Goal: Information Seeking & Learning: Learn about a topic

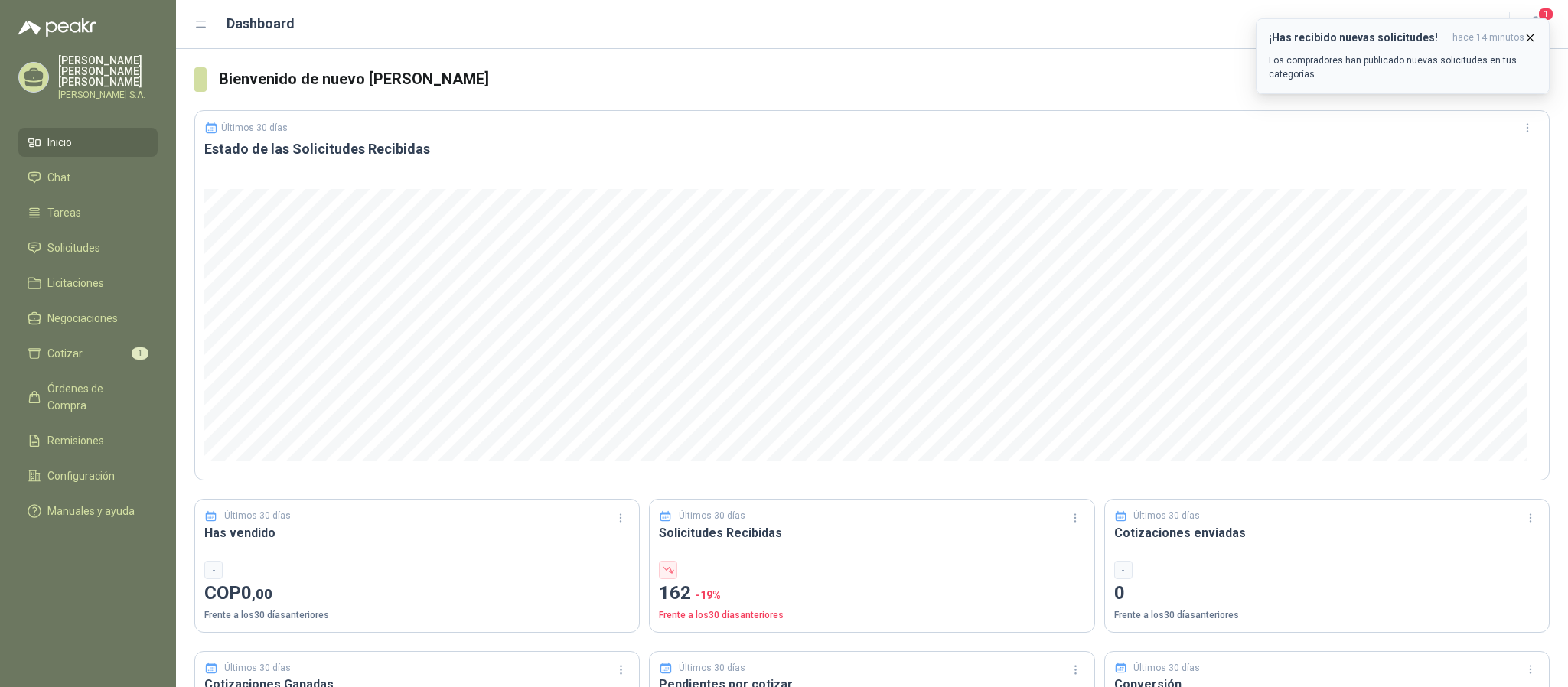
click at [1334, 74] on p "Los compradores han publicado nuevas solicitudes en tus categorías." at bounding box center [1402, 67] width 268 height 28
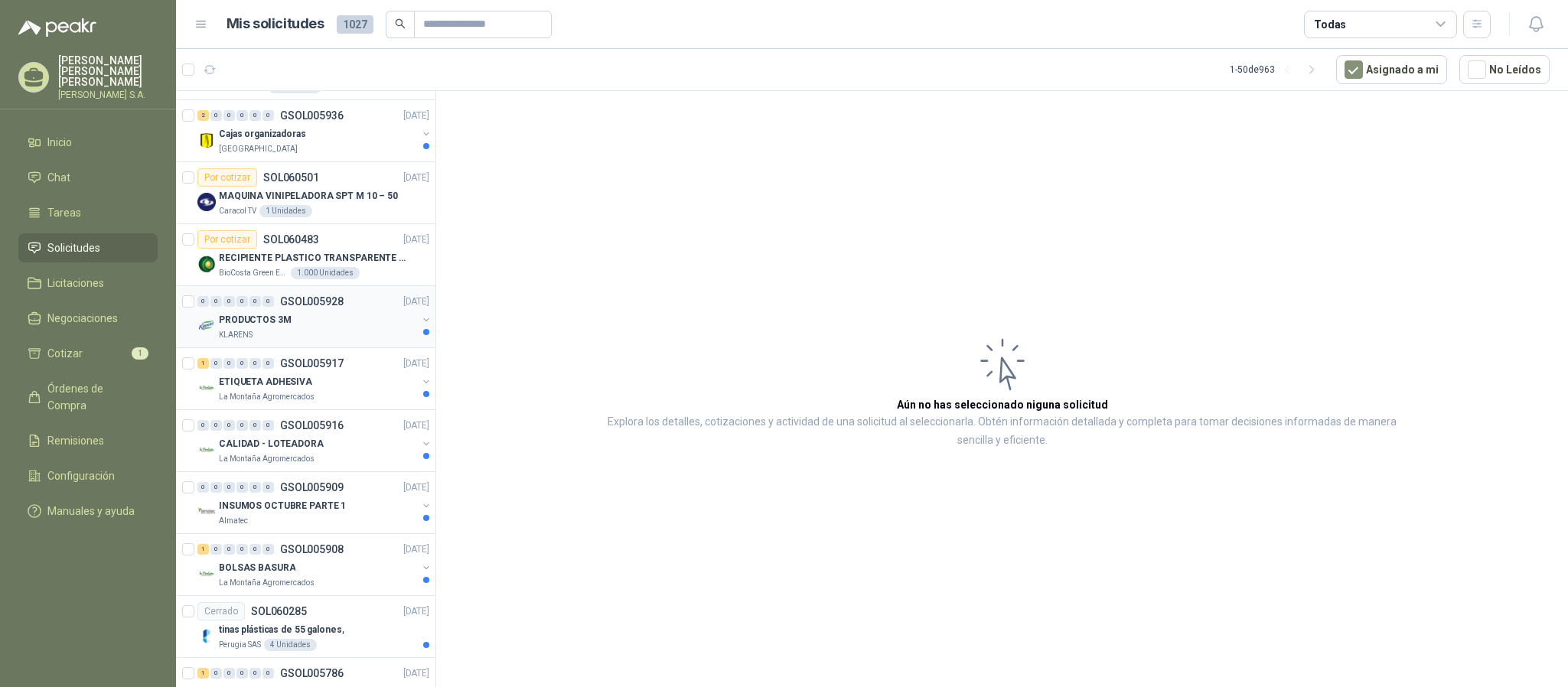
scroll to position [230, 0]
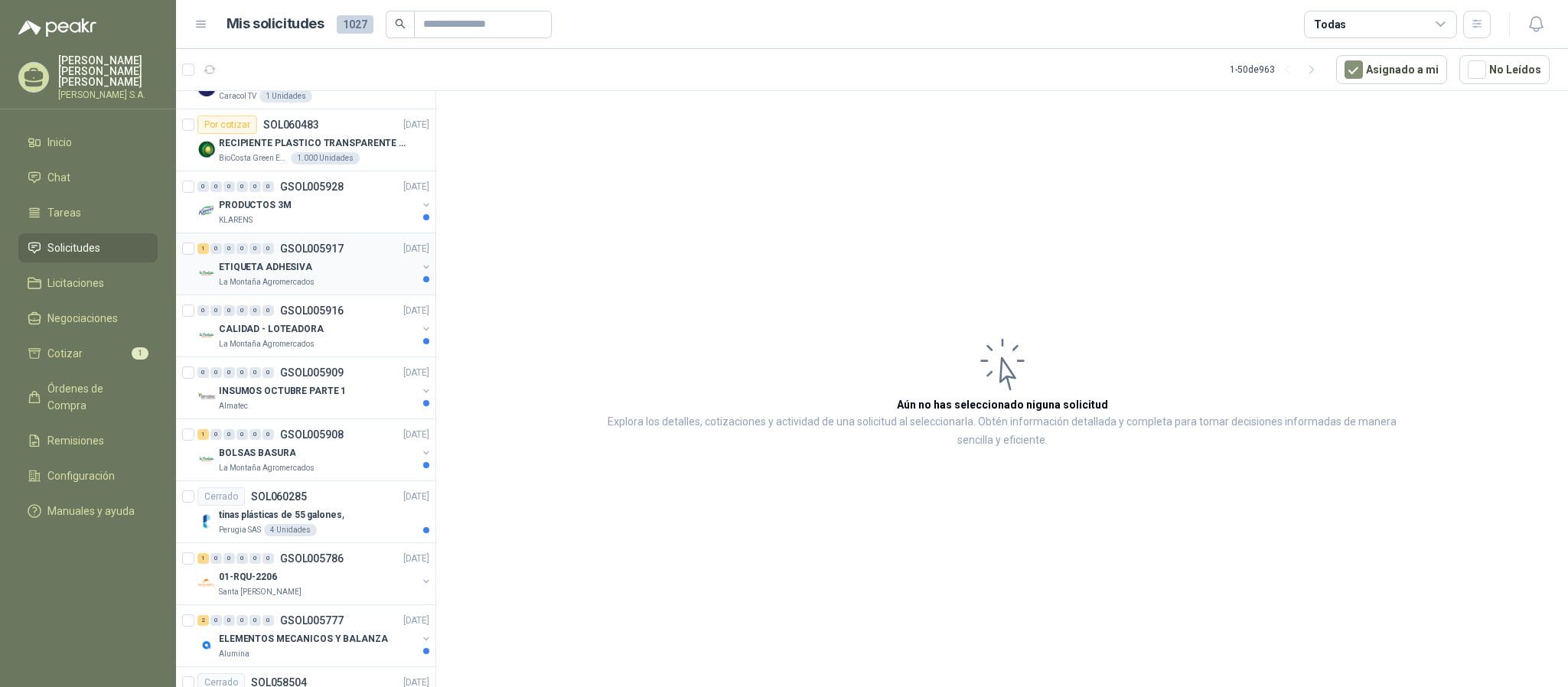
click at [338, 275] on div "ETIQUETA ADHESIVA" at bounding box center [317, 267] width 198 height 19
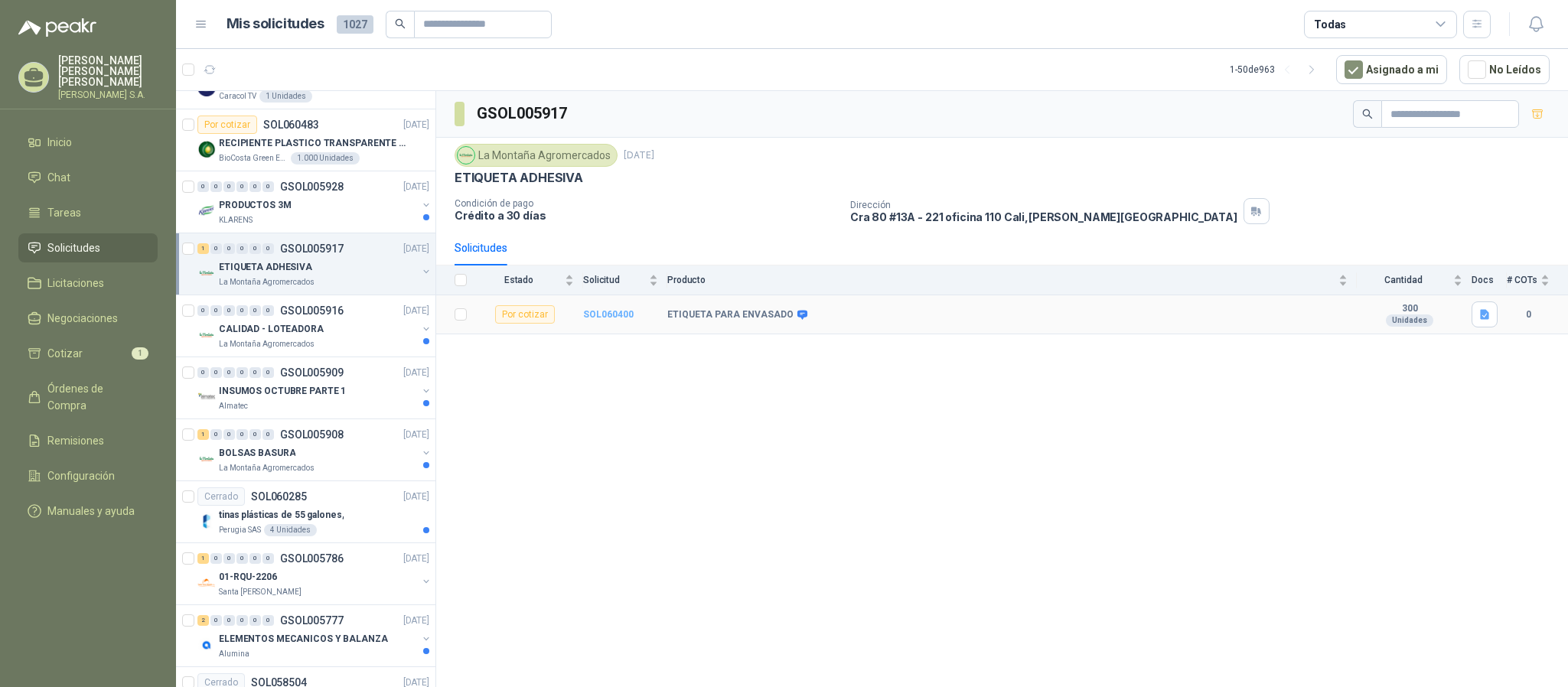
click at [619, 320] on b "SOL060400" at bounding box center [609, 314] width 50 height 11
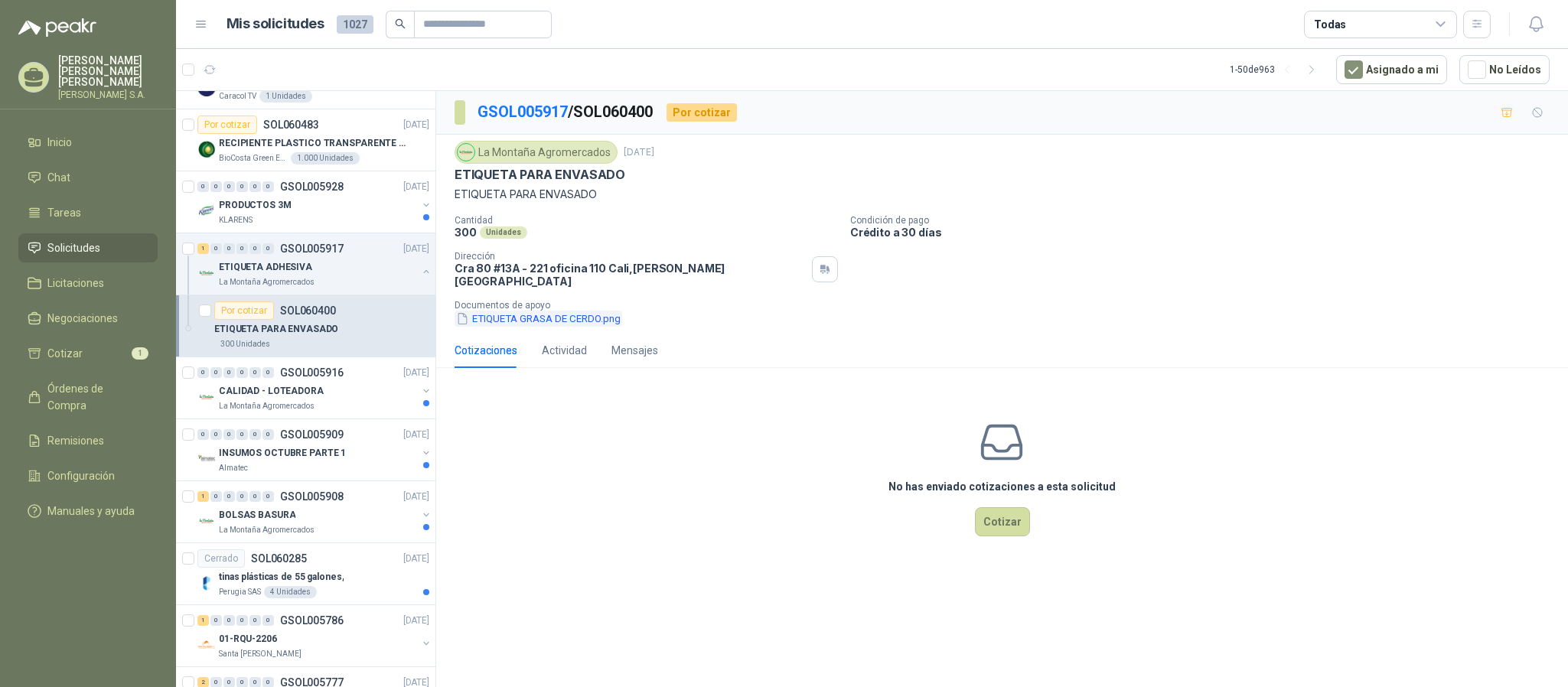
click at [577, 311] on button "ETIQUETA GRASA DE CERDO.png" at bounding box center [538, 318] width 167 height 16
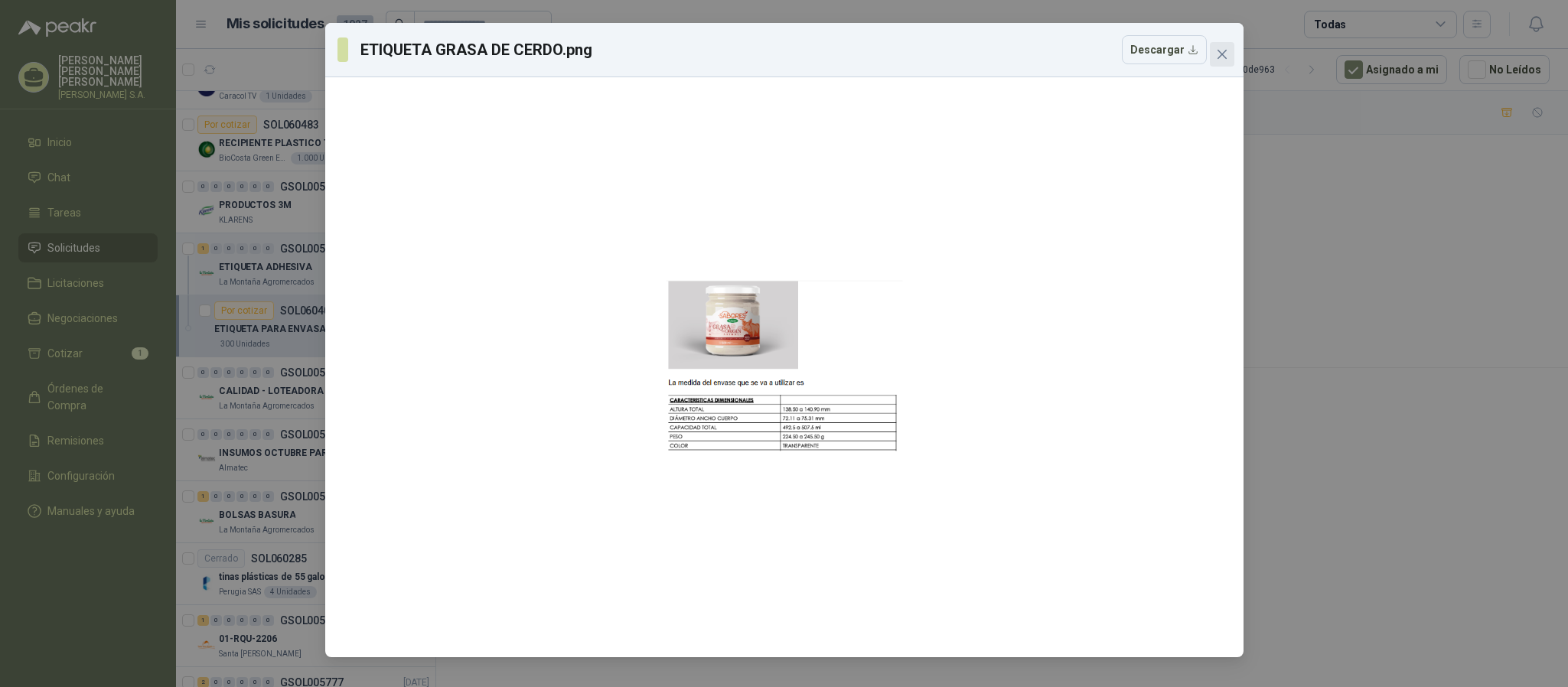
click at [1219, 56] on icon "close" at bounding box center [1221, 54] width 9 height 9
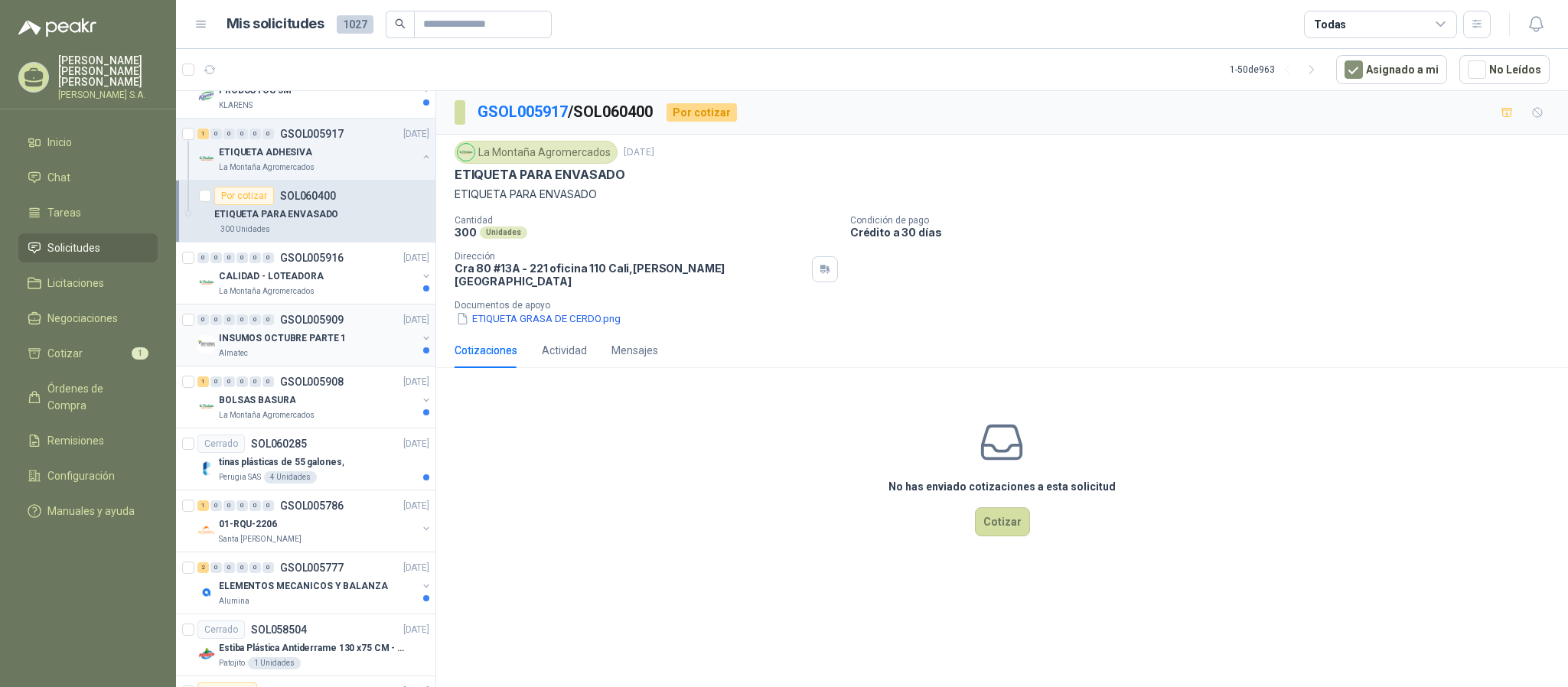
scroll to position [460, 0]
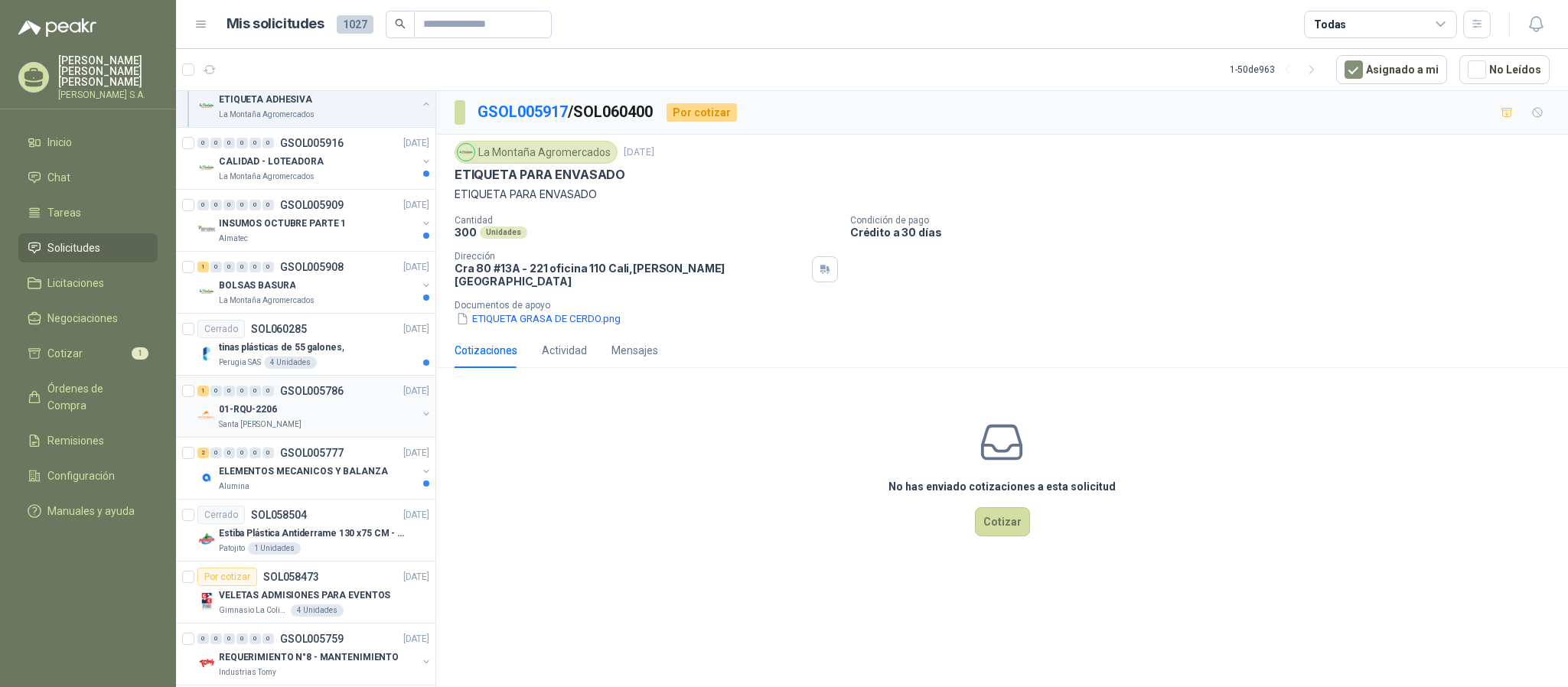
click at [336, 418] on div "01-RQU-2206" at bounding box center [317, 410] width 198 height 19
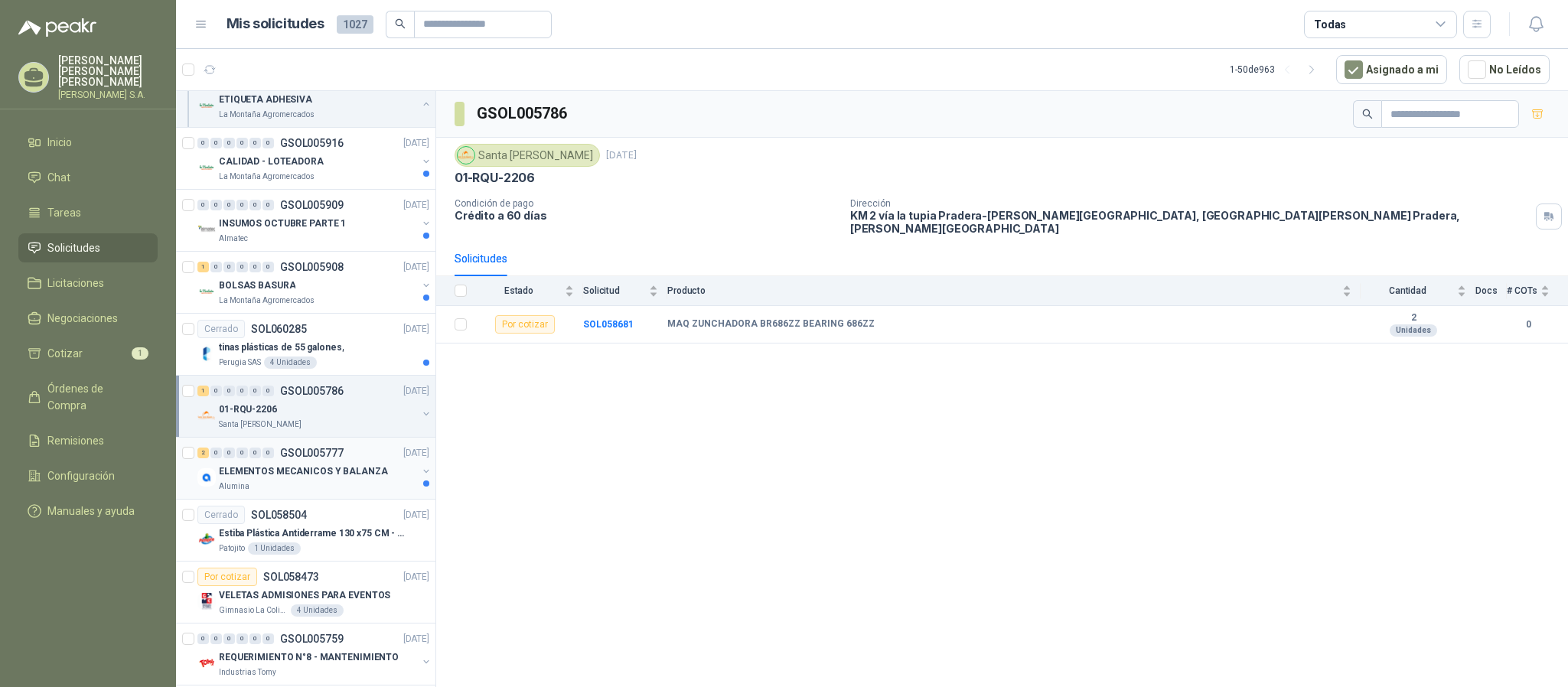
click at [299, 489] on div "Alumina" at bounding box center [317, 487] width 198 height 13
